Goal: Information Seeking & Learning: Learn about a topic

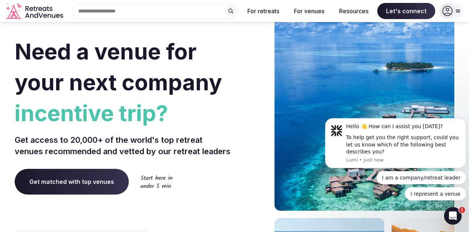
click at [456, 7] on div at bounding box center [450, 10] width 23 height 15
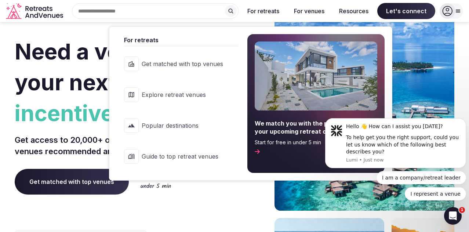
click at [166, 129] on span "Popular destinations" at bounding box center [182, 125] width 81 height 8
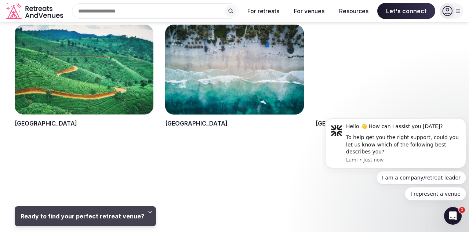
scroll to position [418, 0]
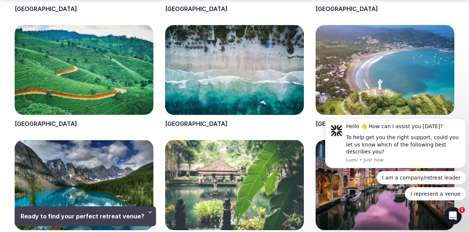
click at [329, 93] on span at bounding box center [384, 76] width 139 height 103
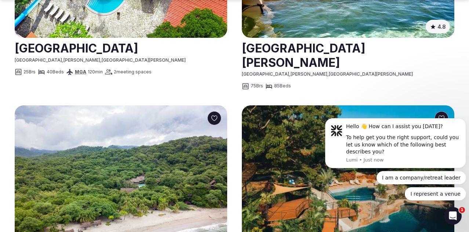
scroll to position [621, 0]
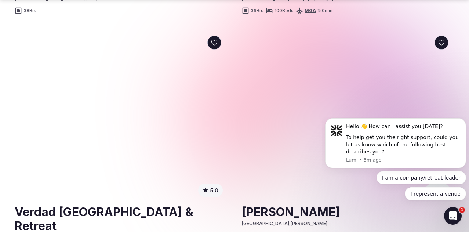
scroll to position [1609, 0]
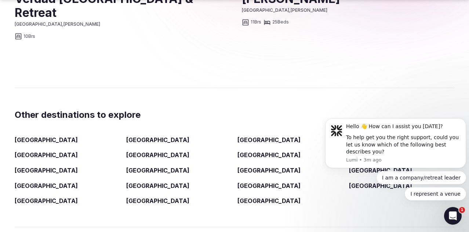
scroll to position [1821, 0]
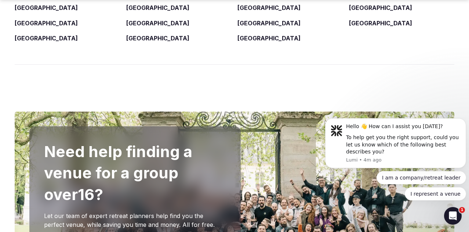
scroll to position [1984, 0]
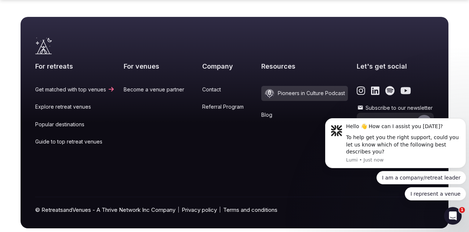
scroll to position [3663, 0]
